Goal: Communication & Community: Answer question/provide support

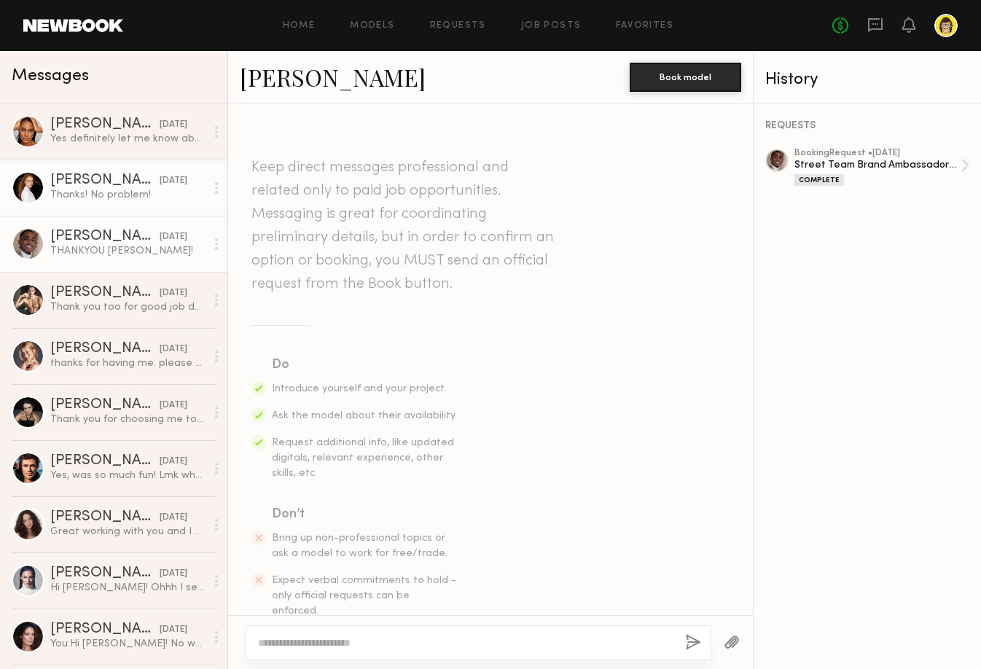
click at [80, 188] on div "Thanks! No problem!" at bounding box center [127, 195] width 155 height 14
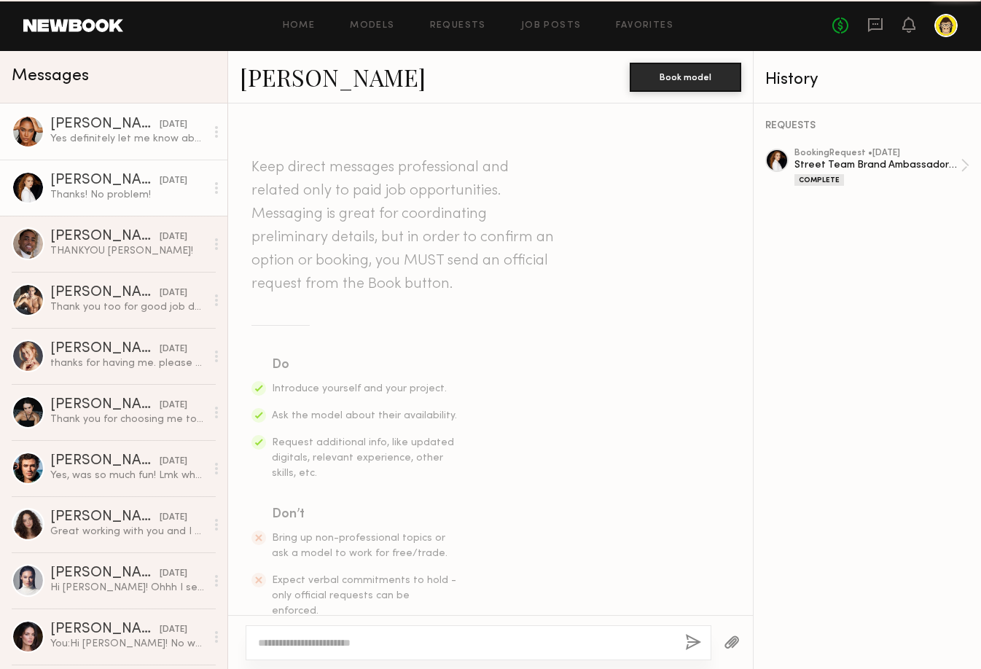
scroll to position [2031, 0]
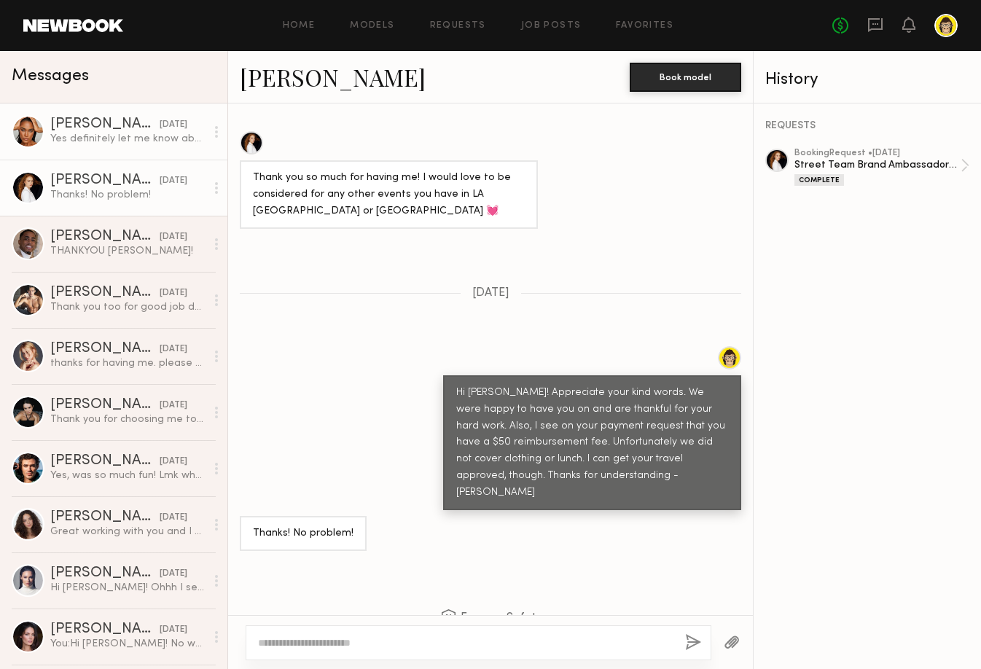
click at [91, 139] on div "Yes definitely let me know about future events!" at bounding box center [127, 139] width 155 height 14
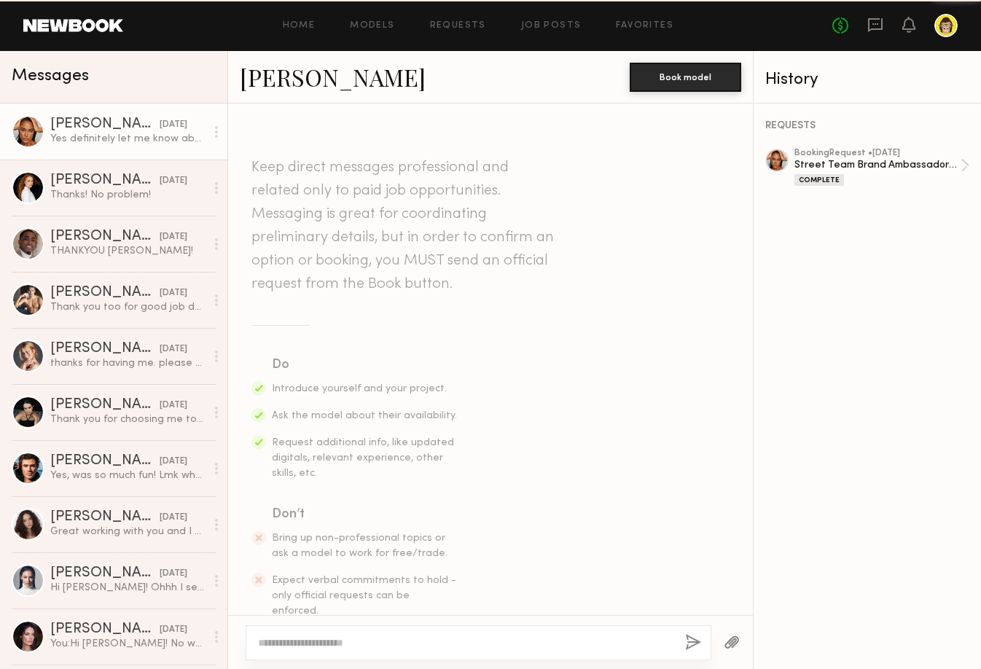
scroll to position [1786, 0]
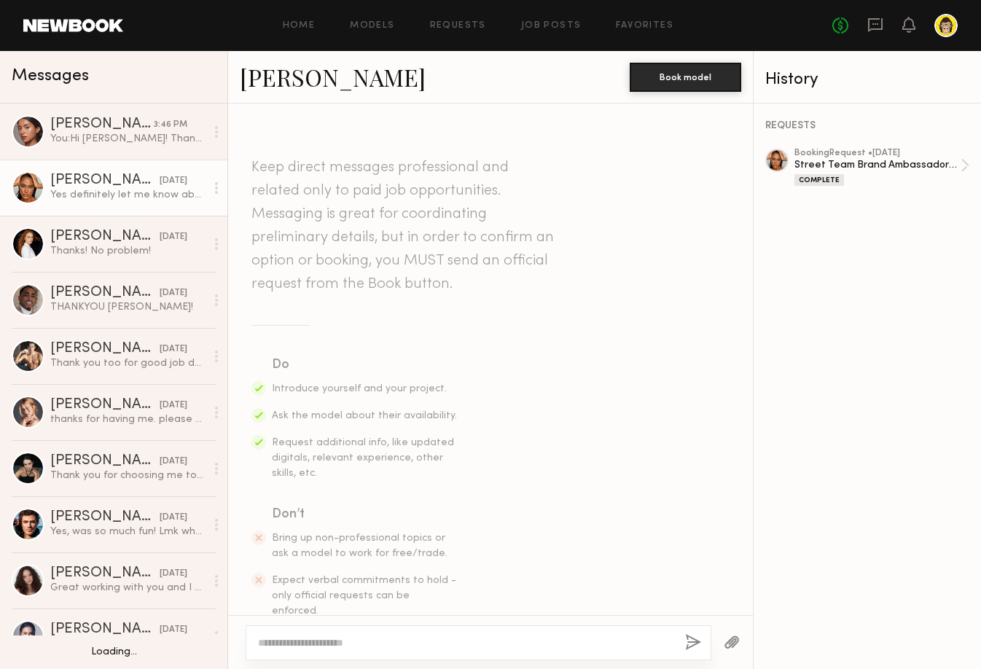
scroll to position [1786, 0]
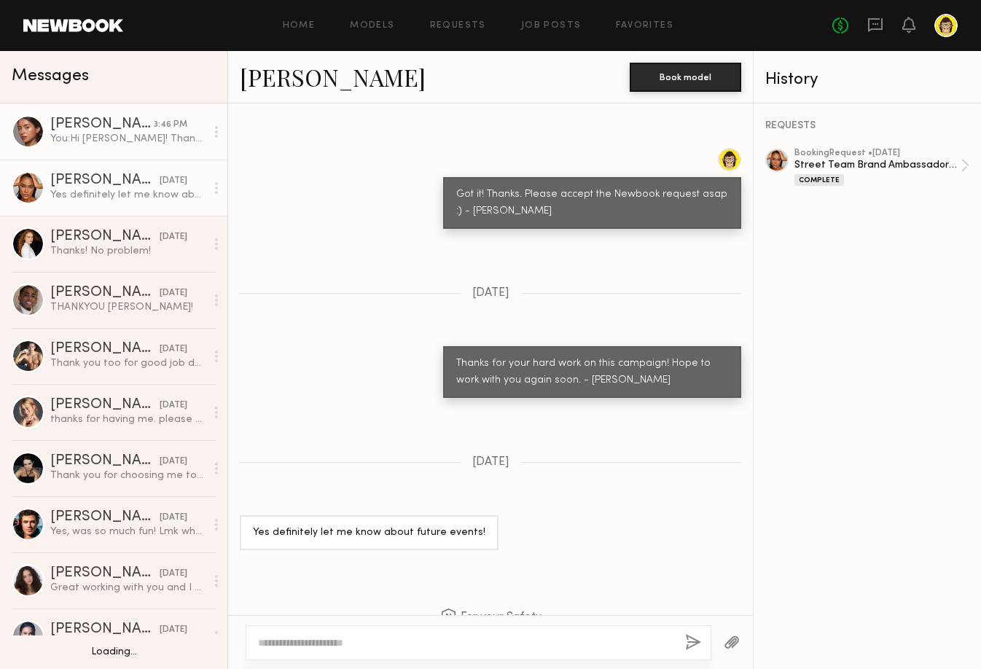
click at [105, 136] on div "You: Hi Annette! Thanks for applying to the NYC Brand Ambassador gig for Monday…" at bounding box center [127, 139] width 155 height 14
click at [131, 135] on div "You: Hi Annette! Thanks for applying to the NYC Brand Ambassador gig for Monday…" at bounding box center [127, 139] width 155 height 14
click at [165, 136] on div "You: Hi Annette! Thanks for applying to the NYC Brand Ambassador gig for Monday…" at bounding box center [127, 139] width 155 height 14
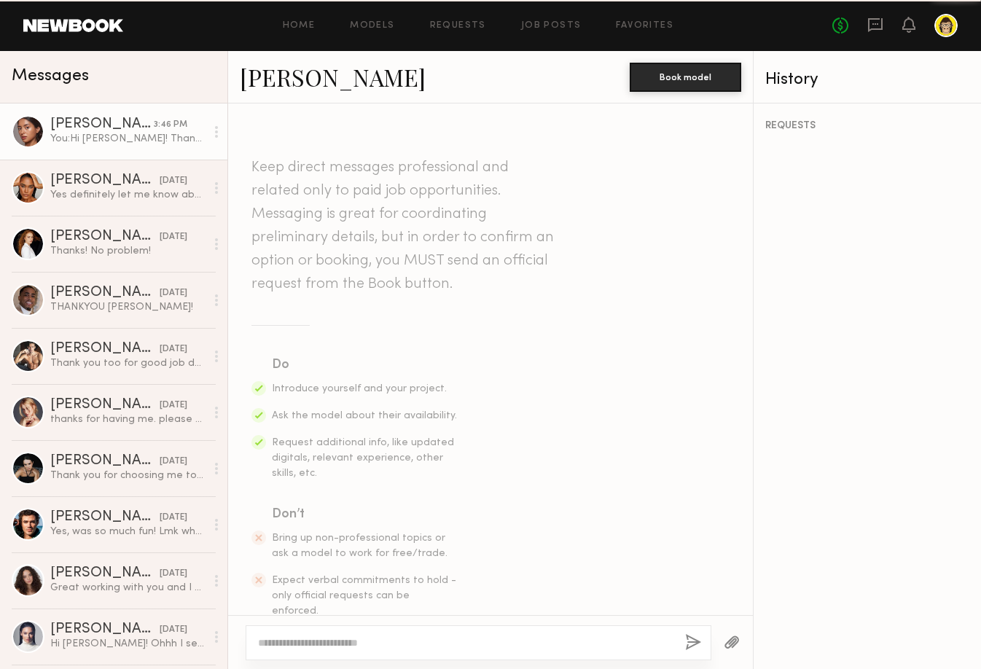
scroll to position [420, 0]
